Goal: Obtain resource: Download file/media

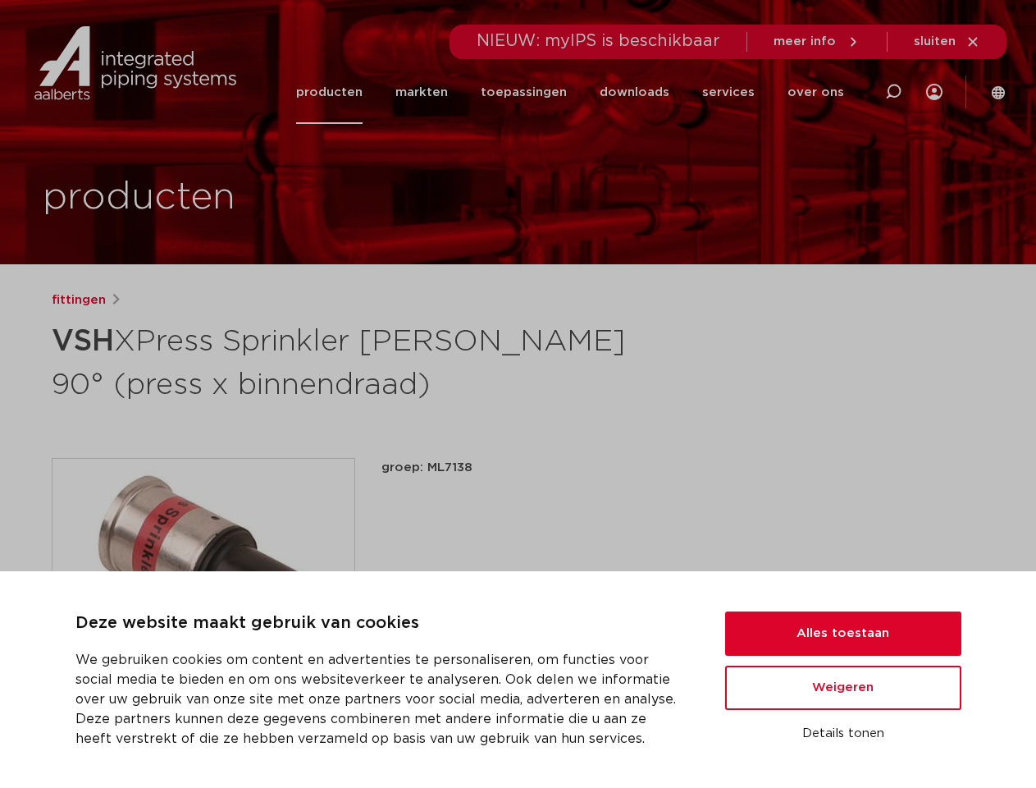
click at [518, 394] on h1 "VSH XPress Sprinkler [PERSON_NAME] 90° (press x binnendraad)" at bounding box center [360, 361] width 616 height 89
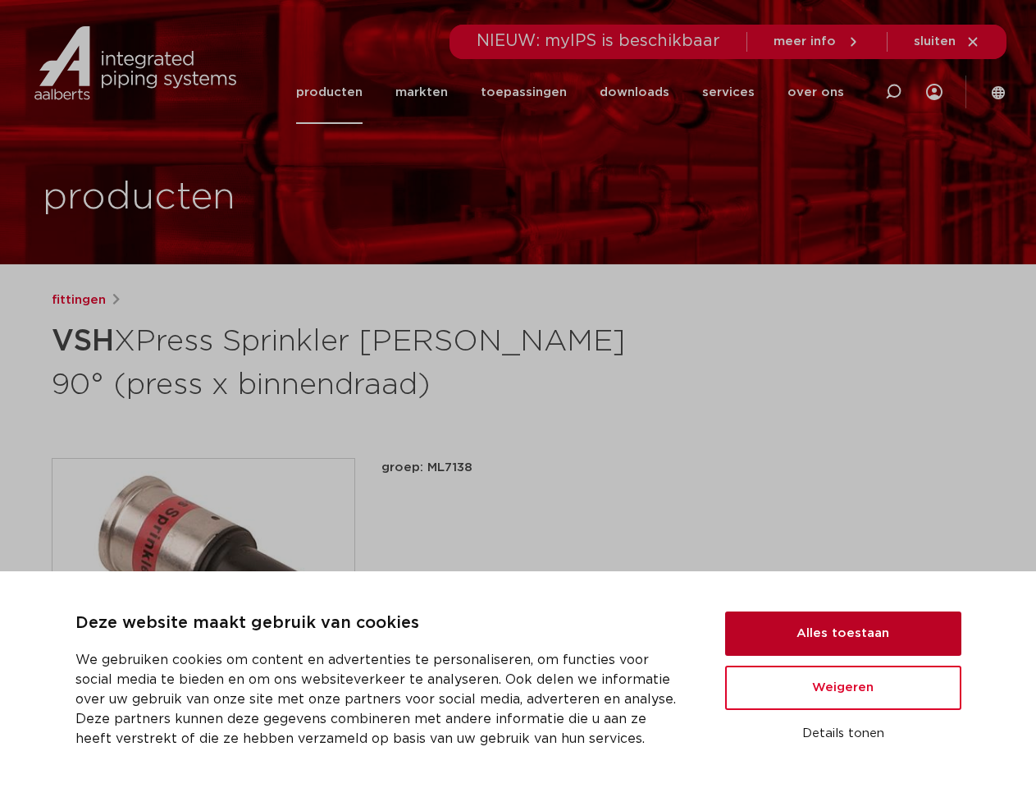
click at [844, 633] on button "Alles toestaan" at bounding box center [843, 633] width 236 height 44
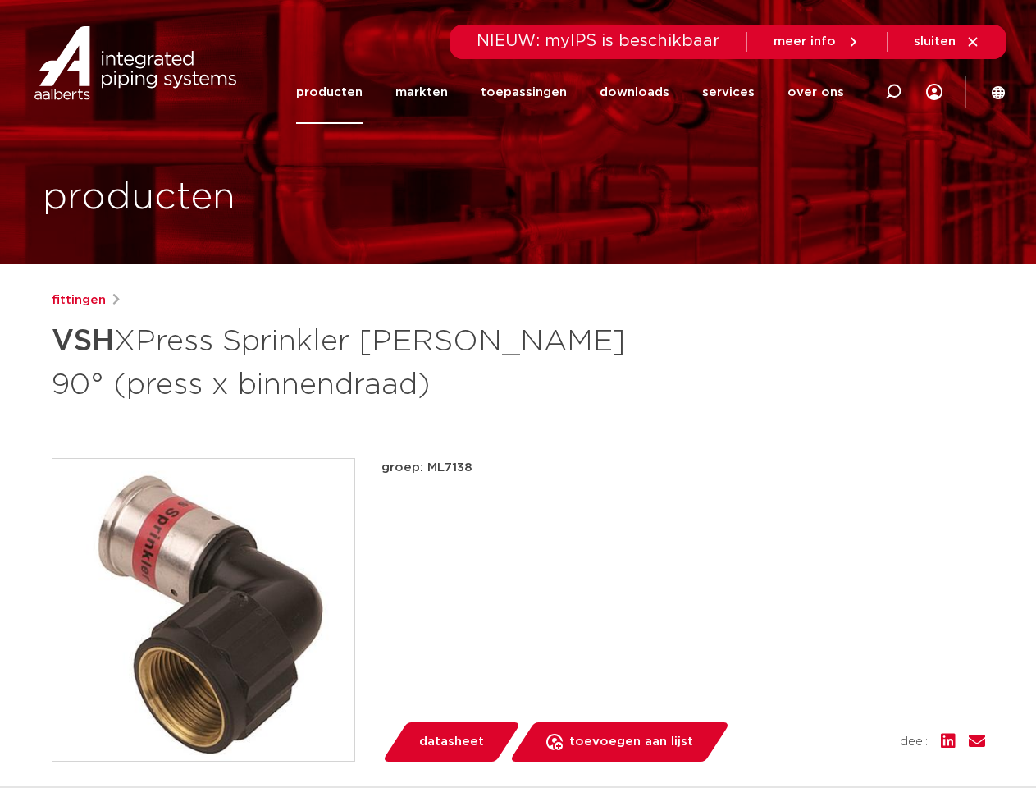
click at [844, 688] on div "groep: ML7138 lees meer [PERSON_NAME] [PERSON_NAME] datasheet toevoegen aan lij…" at bounding box center [684, 610] width 604 height 304
click at [844, 734] on div "datasheet toevoegen aan lijst opslaan in my IPS verwijder uit lijst deel:" at bounding box center [690, 741] width 591 height 39
click at [578, 92] on li "toepassingen" at bounding box center [523, 92] width 119 height 63
click at [894, 92] on icon at bounding box center [894, 92] width 20 height 20
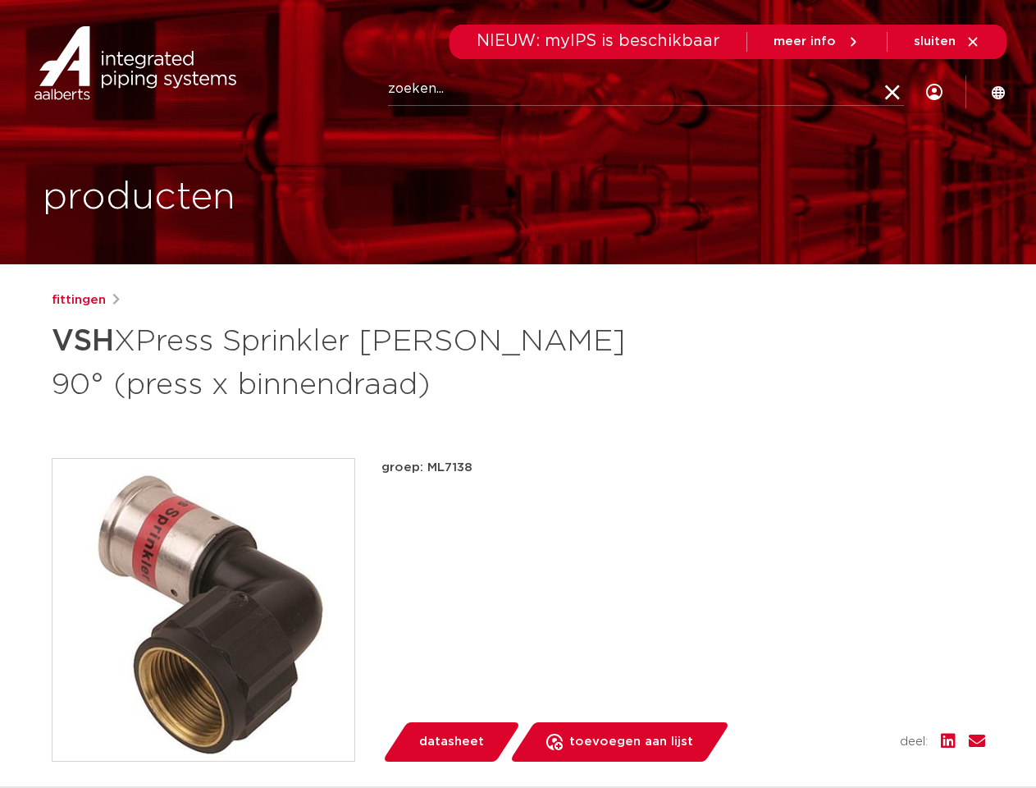
click at [948, 42] on span "sluiten" at bounding box center [935, 41] width 42 height 12
